Goal: Task Accomplishment & Management: Use online tool/utility

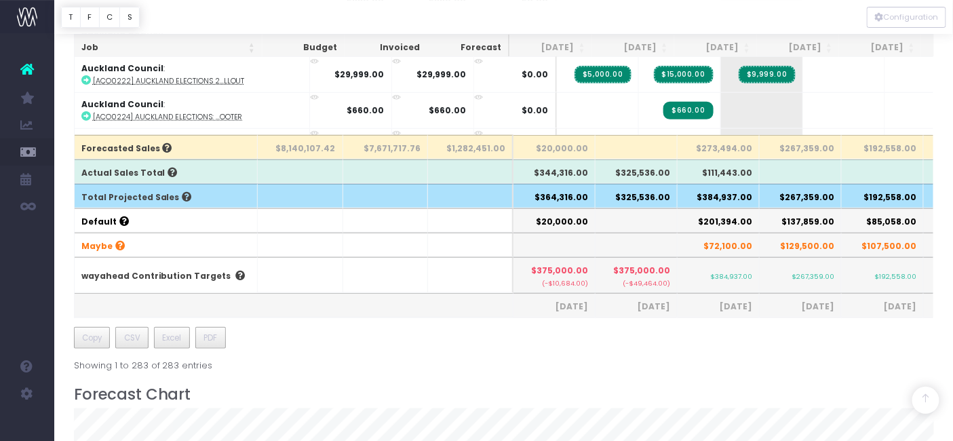
scroll to position [452, 0]
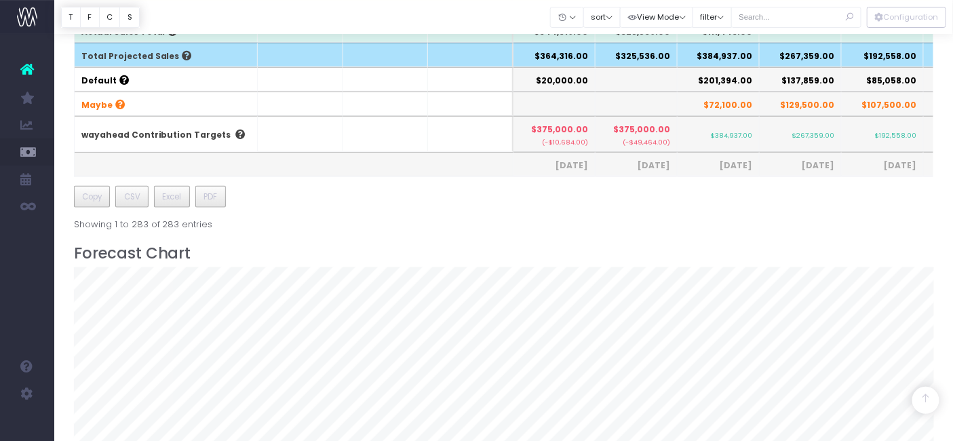
click at [735, 53] on th "$384,937.00" at bounding box center [719, 55] width 82 height 24
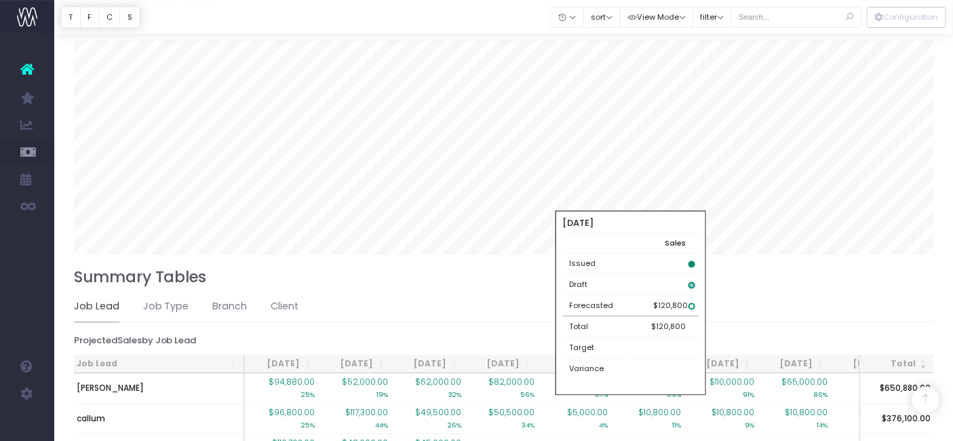
scroll to position [870, 0]
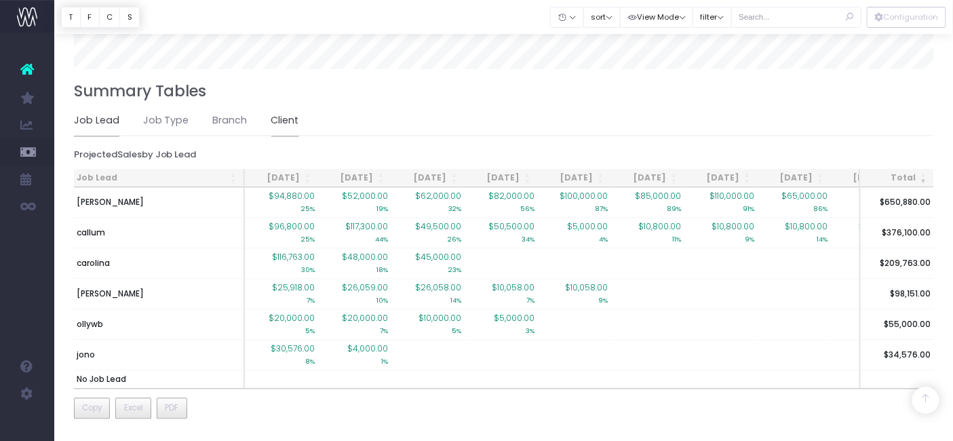
click at [275, 114] on link "Client" at bounding box center [285, 120] width 28 height 31
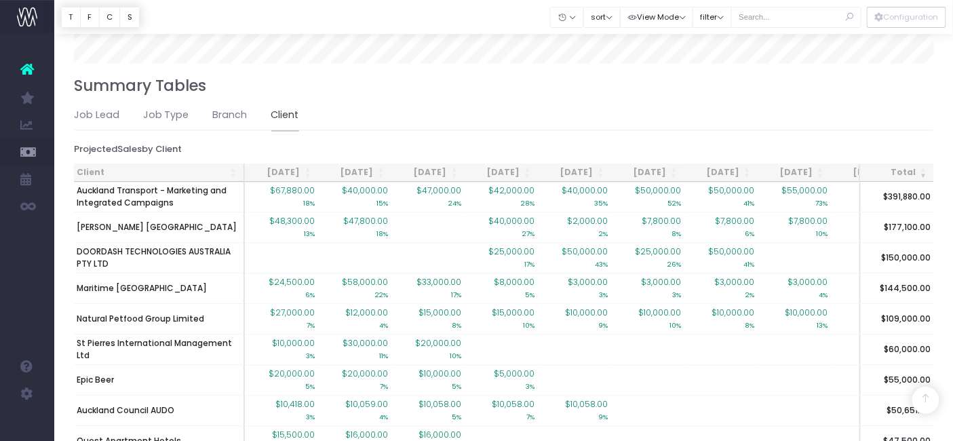
click at [113, 163] on th "Client" at bounding box center [159, 172] width 171 height 18
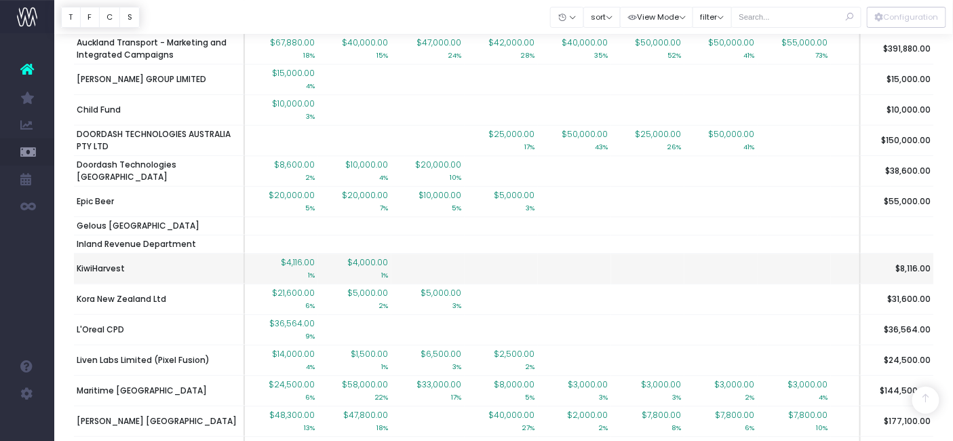
scroll to position [1096, 0]
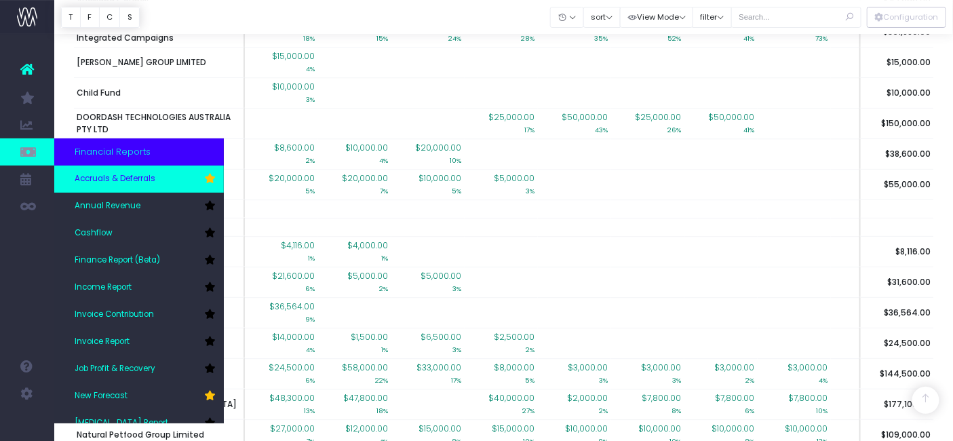
click at [90, 170] on link "Accruals & Deferrals" at bounding box center [139, 178] width 170 height 27
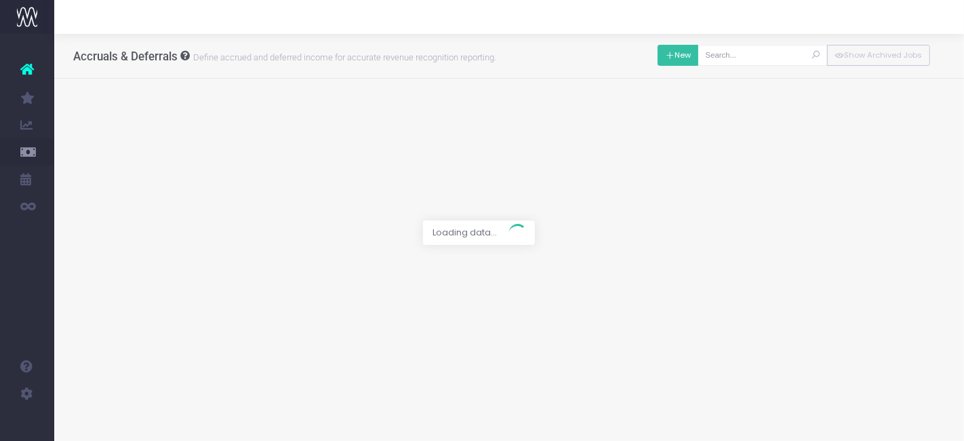
click at [688, 58] on button "New" at bounding box center [678, 55] width 41 height 21
click at [465, 125] on div at bounding box center [482, 220] width 964 height 441
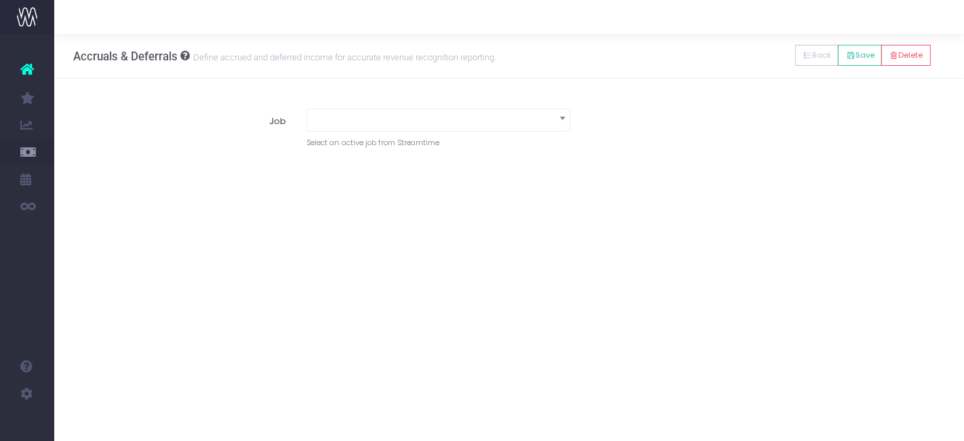
click at [450, 118] on span at bounding box center [438, 118] width 262 height 19
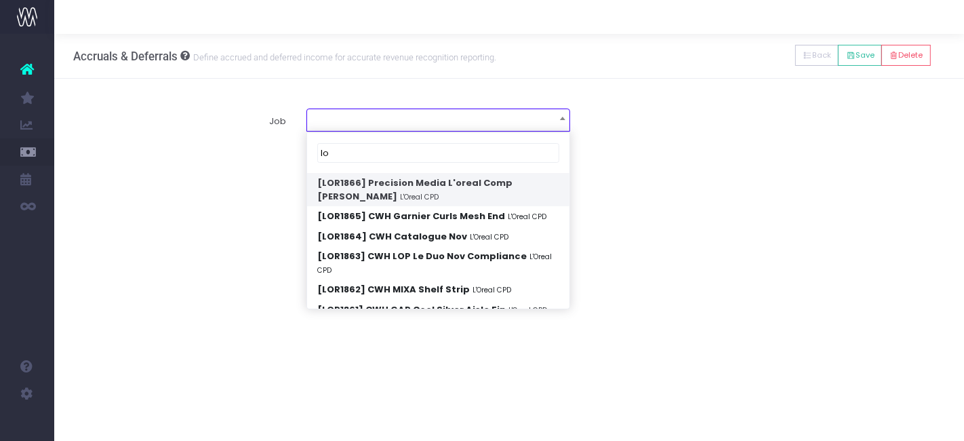
type input "l"
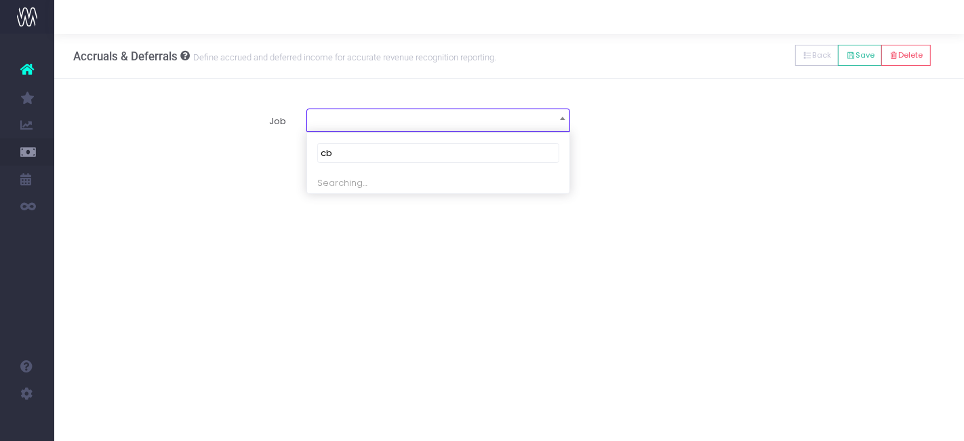
type input "c"
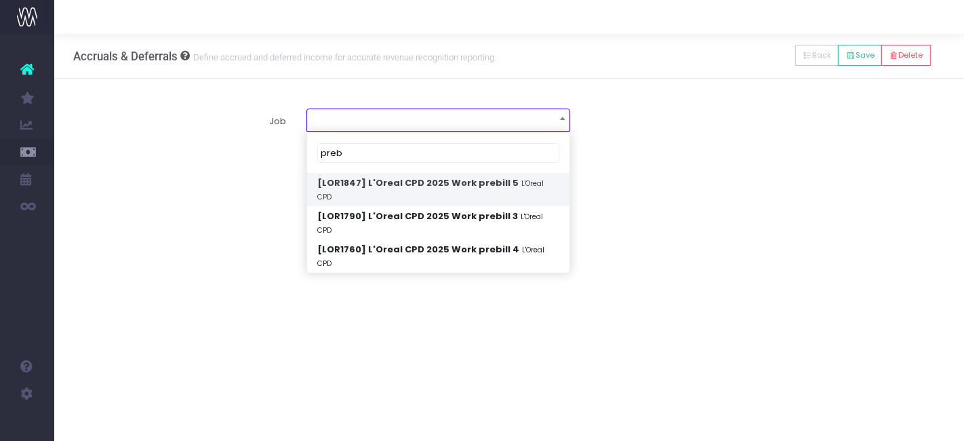
type input "preb"
select select "1916087"
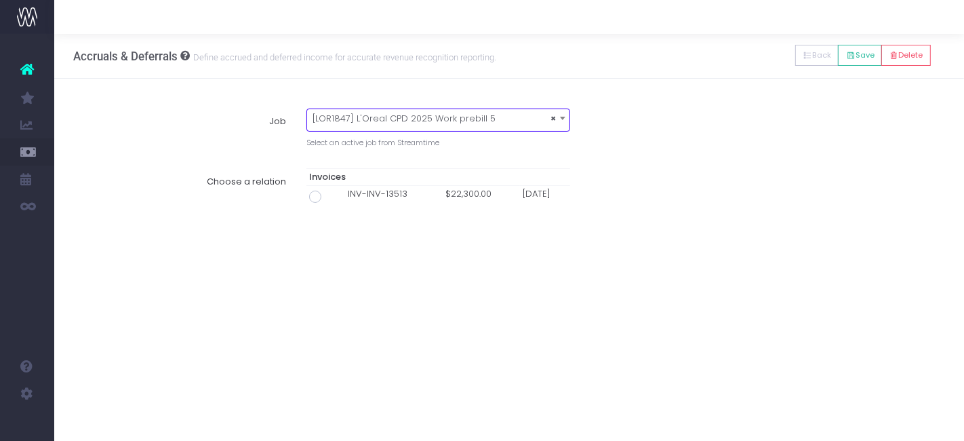
click at [316, 195] on span at bounding box center [315, 197] width 12 height 12
click at [330, 195] on input "radio" at bounding box center [334, 194] width 9 height 9
type input "Invoice INV-INV-13513 / [DATE] / $22,300.00"
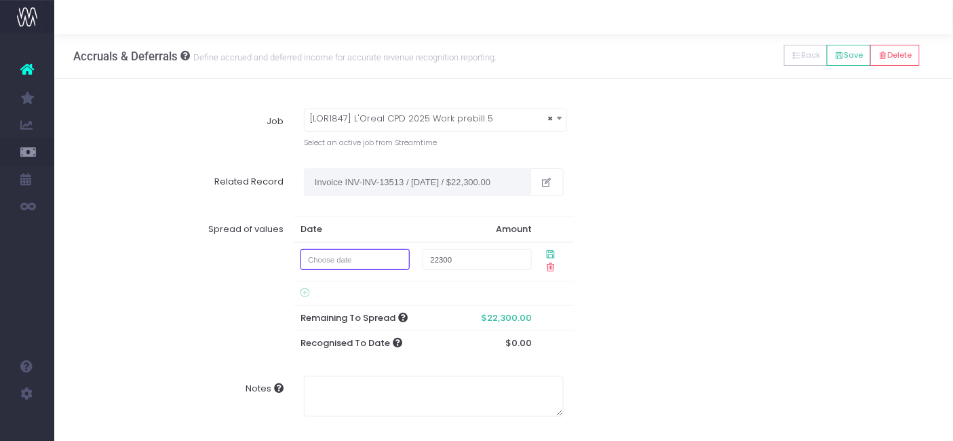
click at [362, 262] on input "text" at bounding box center [354, 259] width 109 height 21
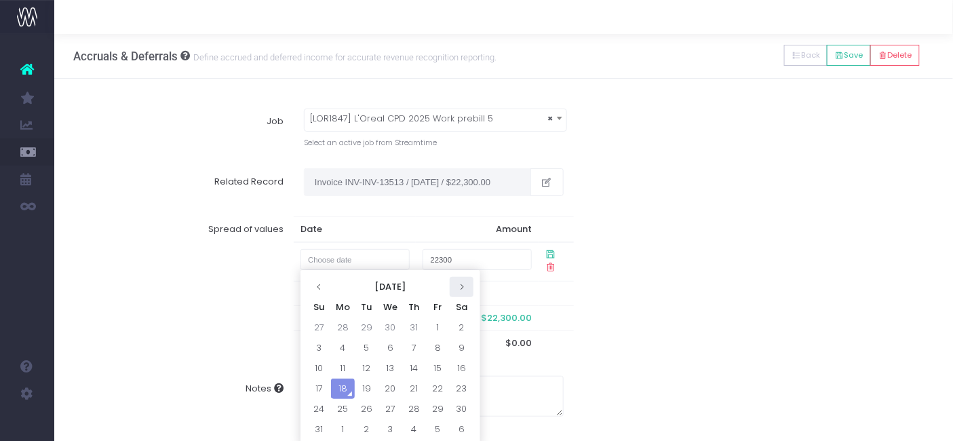
click at [460, 286] on icon at bounding box center [461, 286] width 7 height 7
click at [337, 324] on td "1" at bounding box center [343, 327] width 24 height 20
type input "[DATE]"
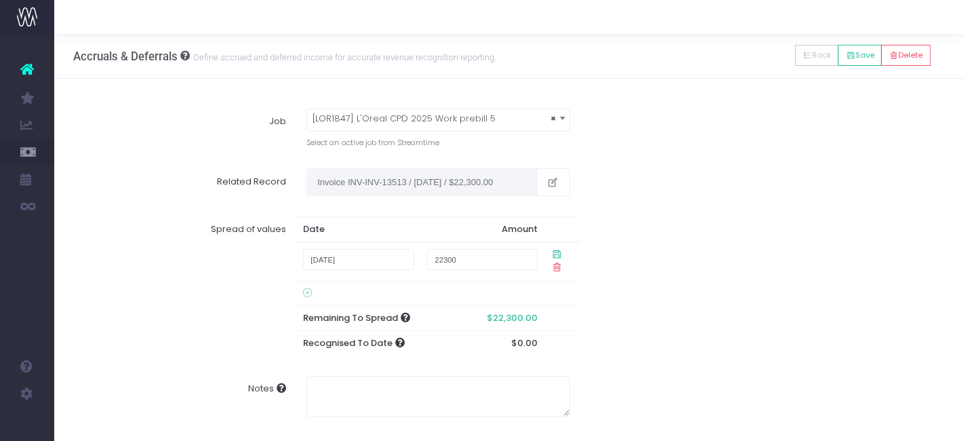
click at [645, 265] on div "Spread of values Date Amount [DATE] 22300 Remaining To Spread $22,300.00 Recogn…" at bounding box center [510, 285] width 892 height 159
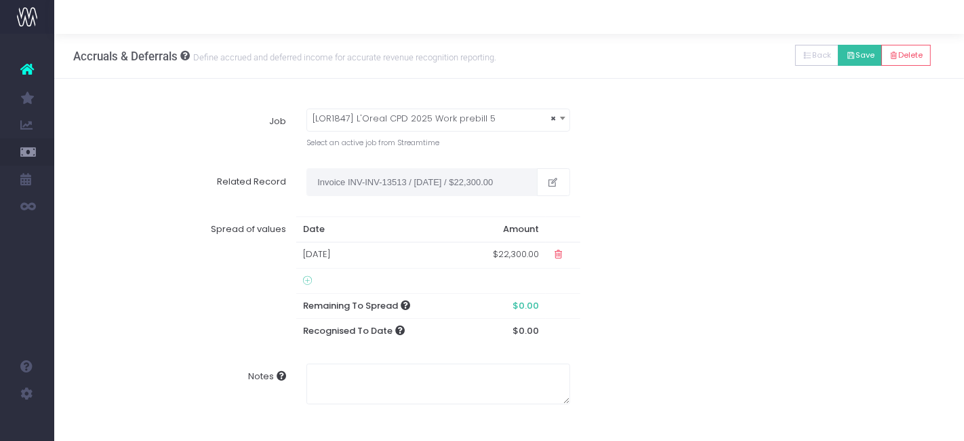
click at [851, 56] on icon at bounding box center [850, 56] width 9 height 0
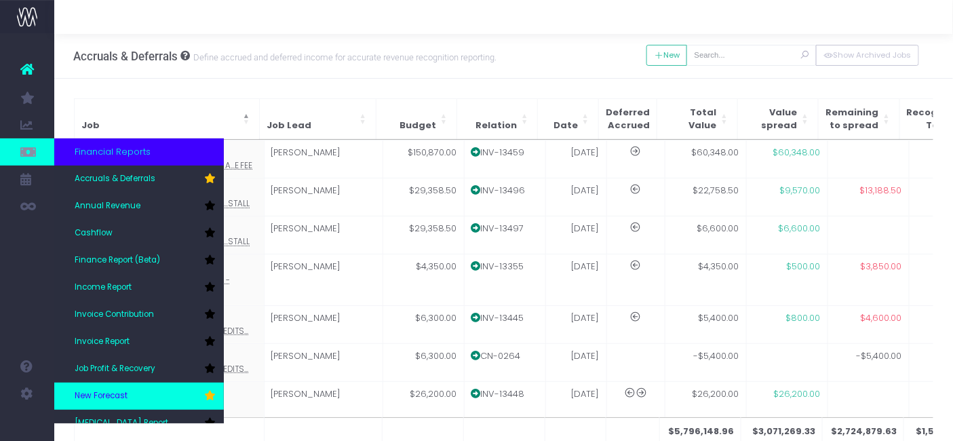
click at [112, 391] on span "New Forecast" at bounding box center [101, 396] width 53 height 12
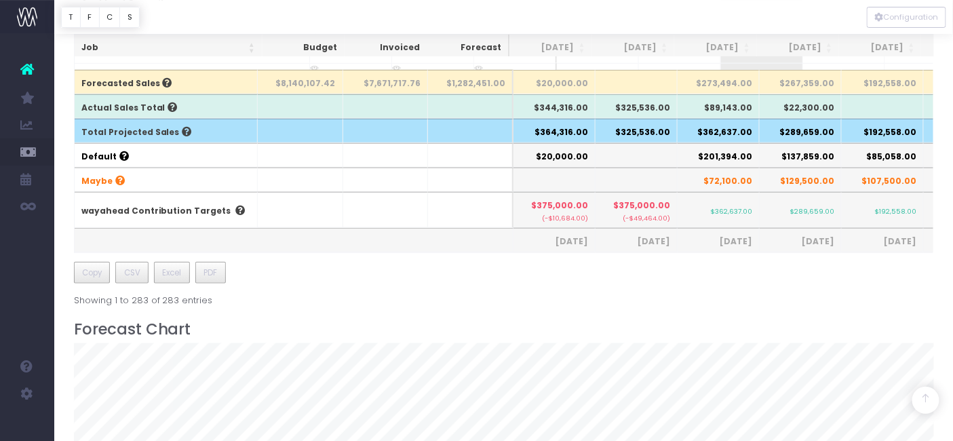
scroll to position [376, 0]
click at [720, 118] on th "$362,637.00" at bounding box center [719, 130] width 82 height 24
click at [726, 127] on th "$362,637.00" at bounding box center [719, 130] width 82 height 24
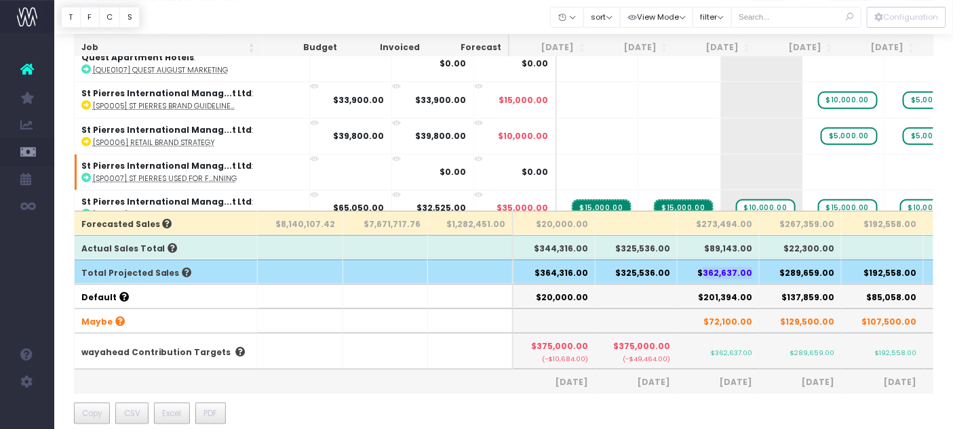
scroll to position [75, 0]
